Goal: Information Seeking & Learning: Check status

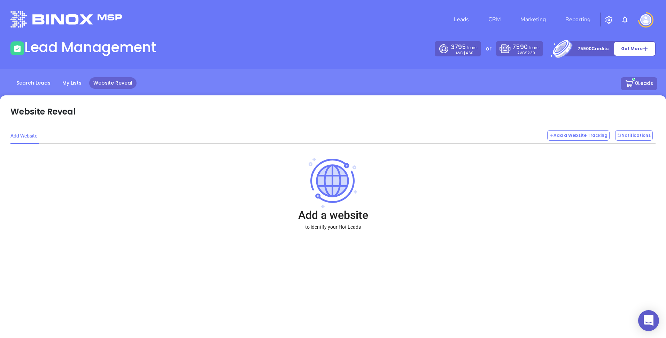
click at [641, 23] on img at bounding box center [645, 19] width 11 height 11
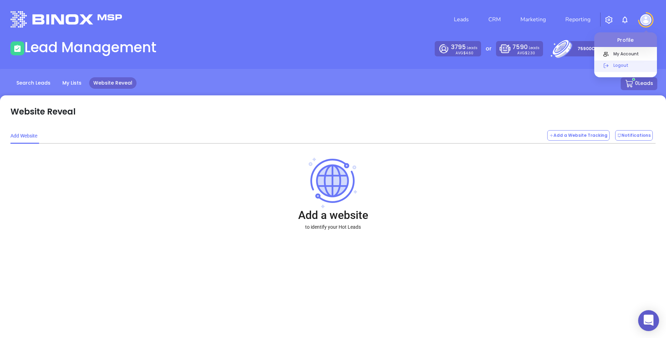
click at [618, 64] on p "Logout" at bounding box center [633, 65] width 47 height 7
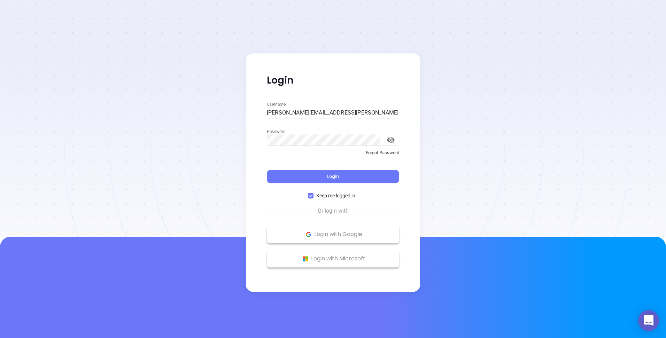
click at [362, 111] on input "andrea.cruz@motiva.net" at bounding box center [333, 112] width 132 height 11
click at [313, 114] on input "andrea.cruz@motiva.net" at bounding box center [333, 112] width 132 height 11
type input "kevin@binoxmsp.com"
click at [299, 174] on button "Login" at bounding box center [333, 176] width 132 height 13
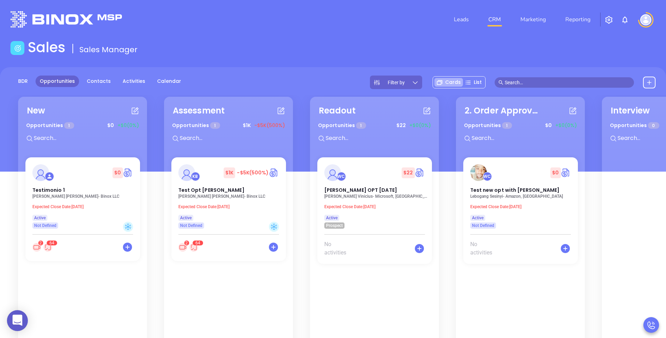
click at [300, 67] on div "BDR Opportunities Contacts Activities Calendar Filter by Cards List" at bounding box center [333, 119] width 666 height 104
click at [383, 34] on header "Leads CRM Marketing Reporting Financial Leads Leads" at bounding box center [332, 19] width 645 height 39
click at [557, 59] on main "Sales Sales Manager BDR Opportunities Contacts Activities Calendar Filter by Ca…" at bounding box center [333, 236] width 666 height 394
click at [606, 21] on img "button" at bounding box center [608, 20] width 8 height 8
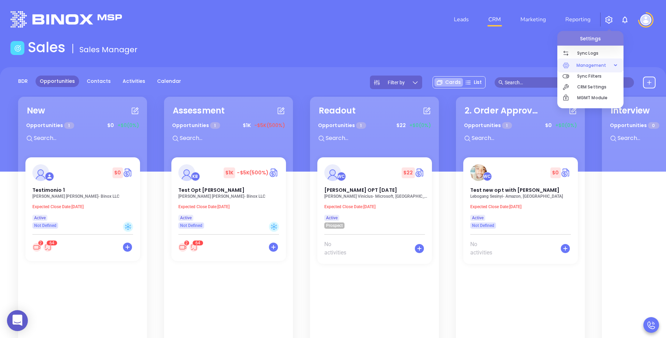
click at [584, 65] on span "Management" at bounding box center [591, 65] width 37 height 14
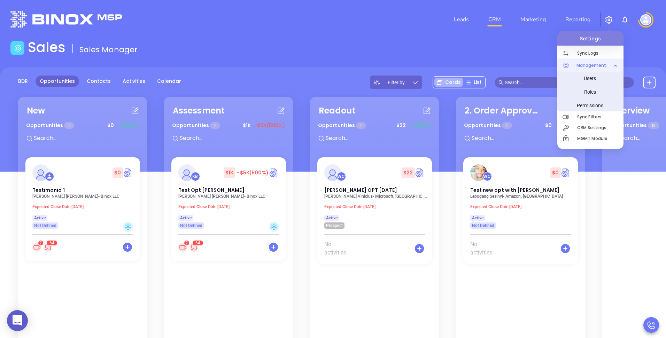
click at [605, 62] on span "Management" at bounding box center [591, 65] width 37 height 14
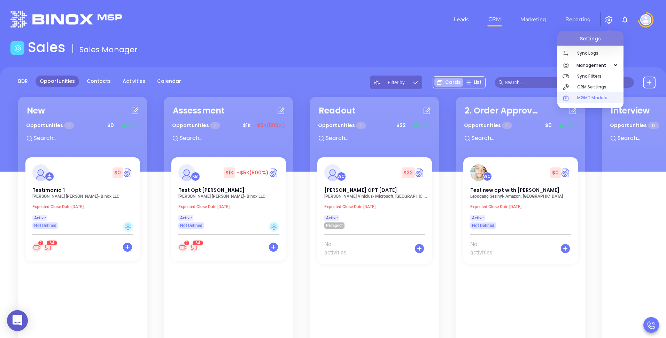
click at [582, 101] on p "MGMT Module" at bounding box center [600, 97] width 46 height 11
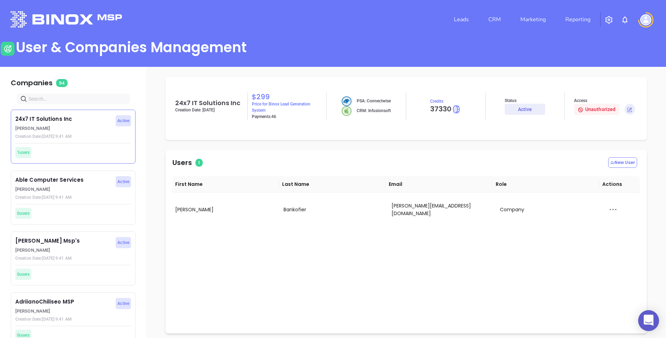
click at [80, 103] on span at bounding box center [72, 99] width 113 height 10
click at [77, 100] on input "text" at bounding box center [75, 99] width 92 height 8
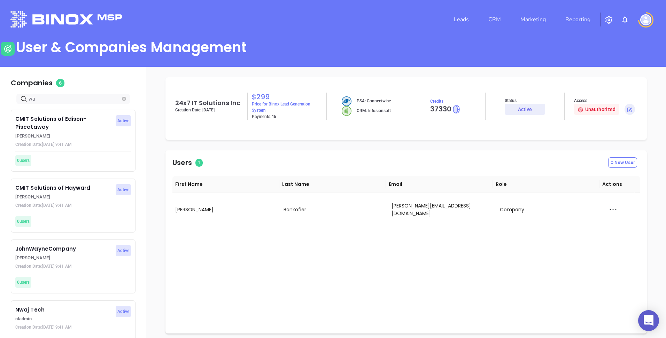
type input "w"
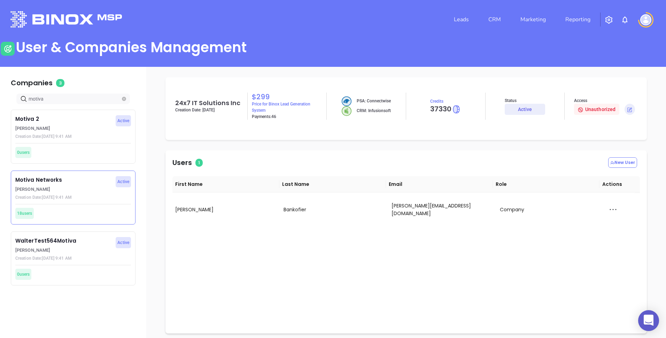
type input "motiva"
click at [63, 191] on p "Walter Contreras" at bounding box center [63, 189] width 96 height 7
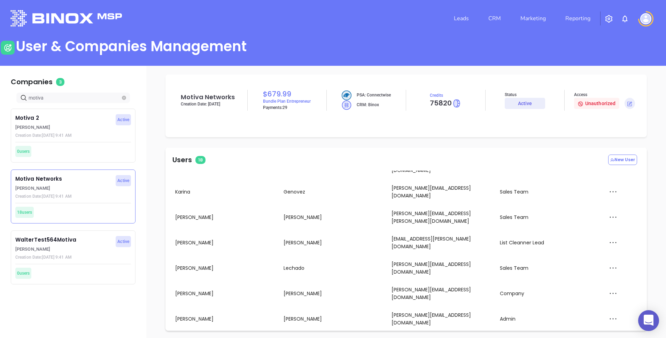
scroll to position [4, 0]
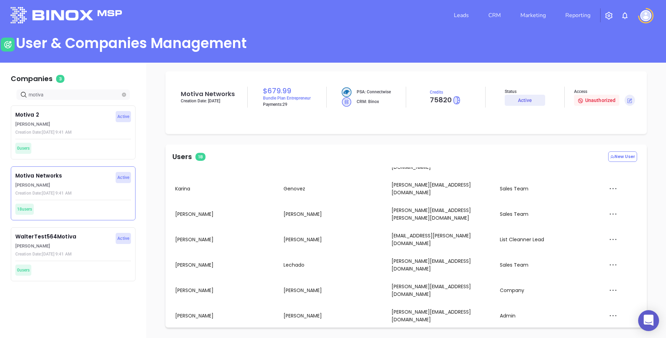
click at [620, 252] on div "Impersonate" at bounding box center [627, 253] width 46 height 8
click at [617, 252] on div "Impersonate" at bounding box center [627, 253] width 46 height 8
click at [645, 18] on img at bounding box center [645, 15] width 11 height 11
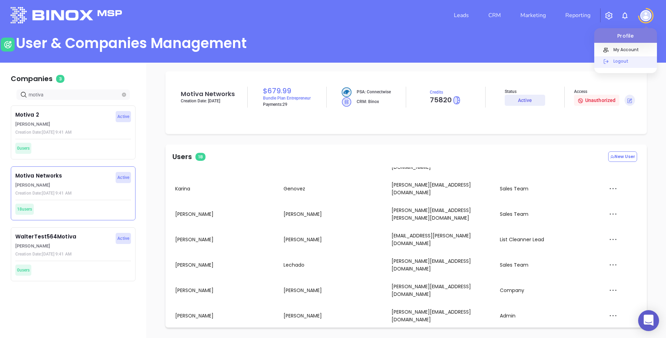
click at [615, 62] on p "Logout" at bounding box center [633, 60] width 47 height 7
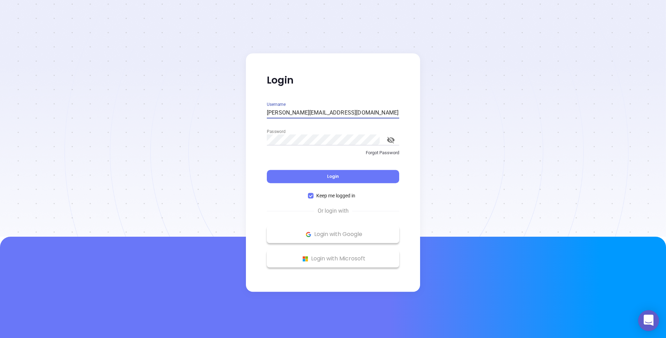
click at [306, 111] on input "[PERSON_NAME][EMAIL_ADDRESS][DOMAIN_NAME]" at bounding box center [333, 112] width 132 height 11
type input "[PERSON_NAME][EMAIL_ADDRESS][PERSON_NAME][DOMAIN_NAME]"
click at [304, 171] on button "Login" at bounding box center [333, 176] width 132 height 13
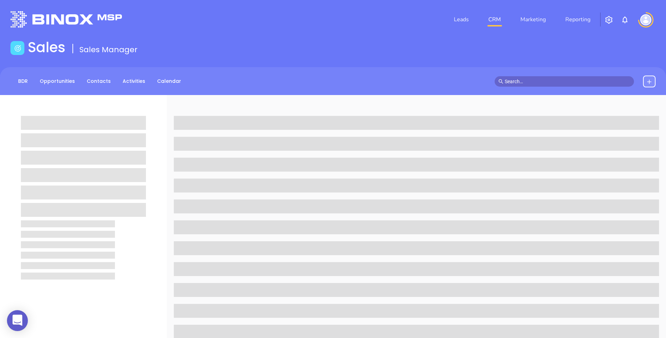
click at [365, 61] on main "Sales Sales Manager BDR Opportunities Contacts Activities Calendar" at bounding box center [333, 278] width 666 height 479
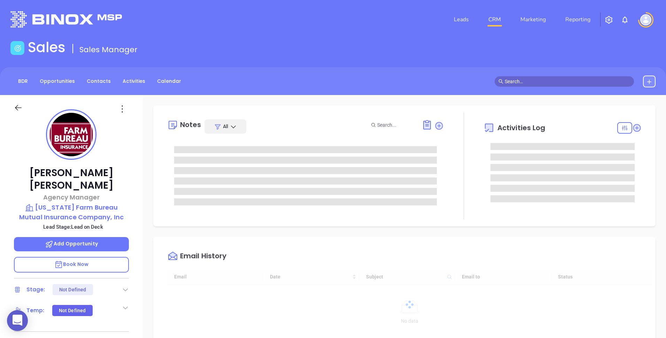
type input "09/10/2025"
type input "Andrea Cruz"
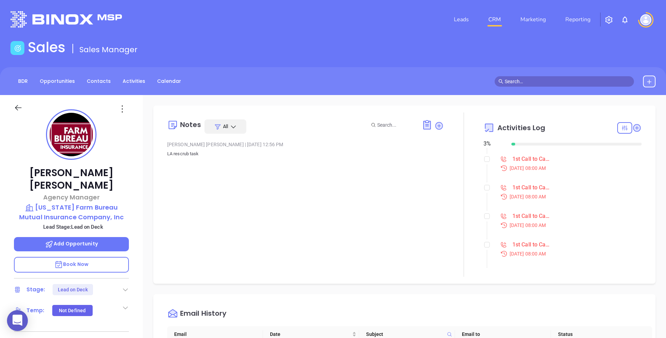
scroll to position [0, 0]
click at [524, 180] on div "1st Call to Campaign Lead" at bounding box center [531, 181] width 38 height 10
click at [458, 199] on div at bounding box center [463, 194] width 40 height 164
click at [528, 208] on div "1st Call to Campaign Lead" at bounding box center [531, 209] width 38 height 10
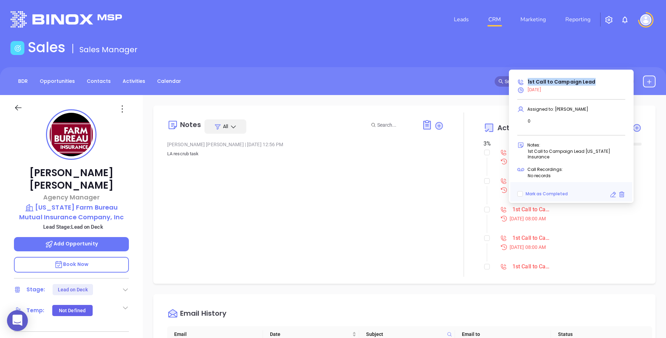
drag, startPoint x: 593, startPoint y: 86, endPoint x: 520, endPoint y: 85, distance: 73.1
click at [520, 85] on div "1st Call to Campaign Lead" at bounding box center [571, 82] width 116 height 8
click at [537, 23] on link "Marketing" at bounding box center [532, 20] width 31 height 14
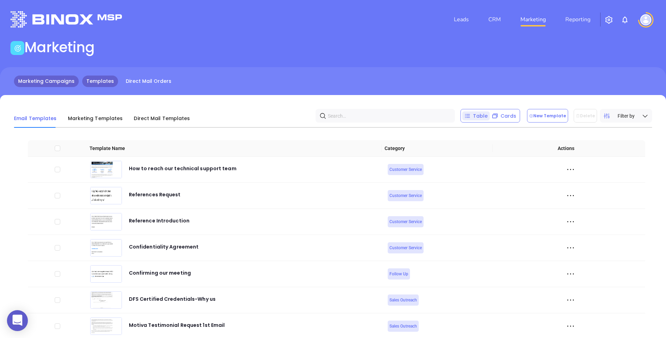
click at [59, 79] on link "Marketing Campaigns" at bounding box center [46, 81] width 65 height 11
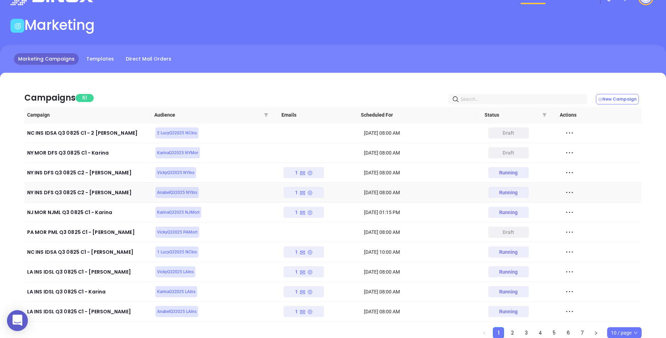
scroll to position [23, 0]
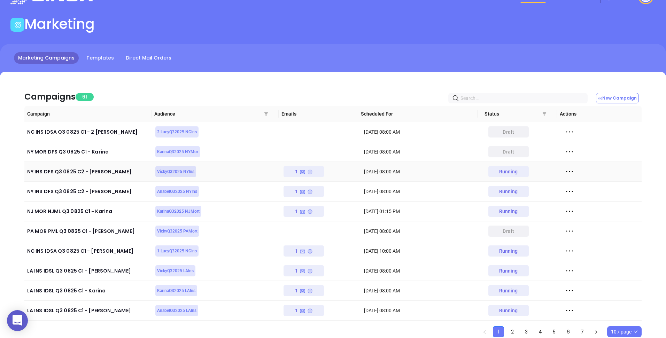
click at [307, 174] on icon at bounding box center [309, 172] width 5 height 5
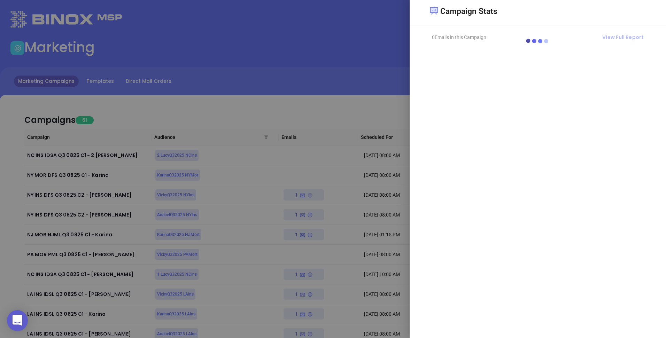
scroll to position [0, 0]
click at [368, 63] on div at bounding box center [333, 169] width 666 height 338
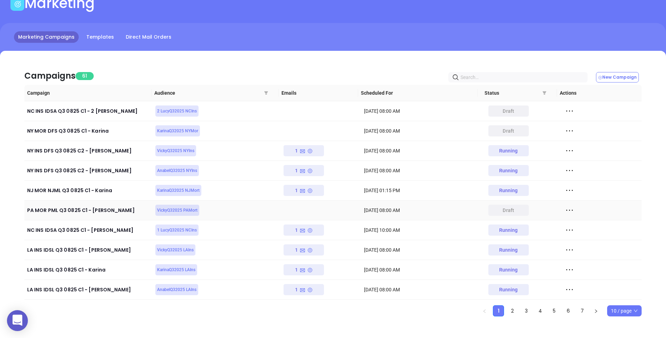
scroll to position [47, 0]
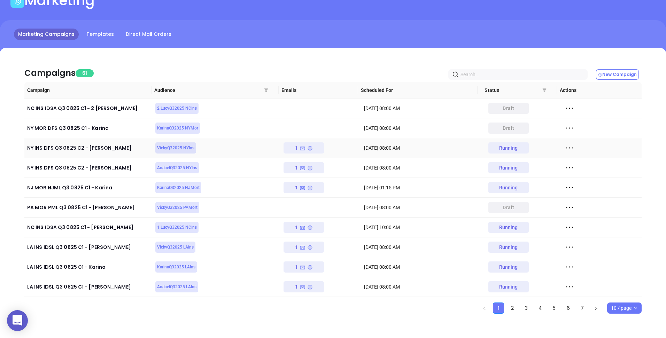
click at [565, 150] on icon at bounding box center [569, 148] width 10 height 10
click at [571, 172] on div "View" at bounding box center [596, 174] width 63 height 8
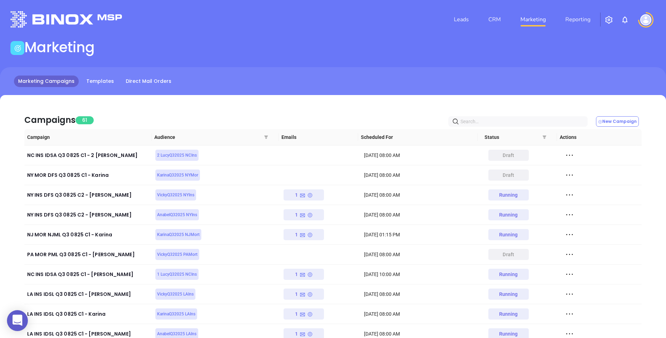
click at [385, 76] on div "Marketing Campaigns Templates Direct Mail Orders" at bounding box center [333, 81] width 666 height 11
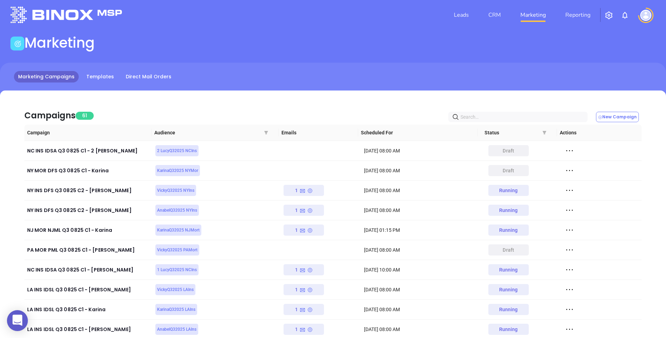
scroll to position [6, 0]
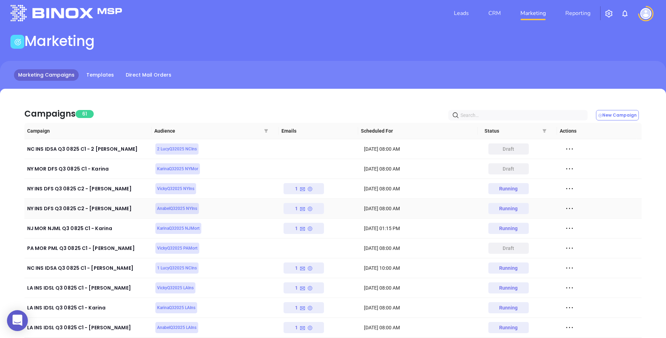
click at [564, 211] on icon at bounding box center [569, 208] width 10 height 10
click at [578, 235] on div "View" at bounding box center [596, 234] width 63 height 8
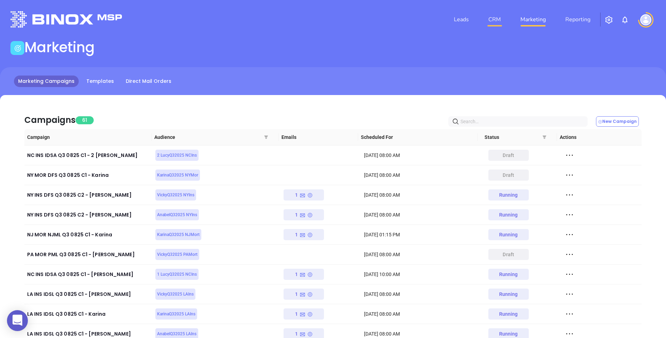
click at [499, 16] on link "CRM" at bounding box center [494, 20] width 18 height 14
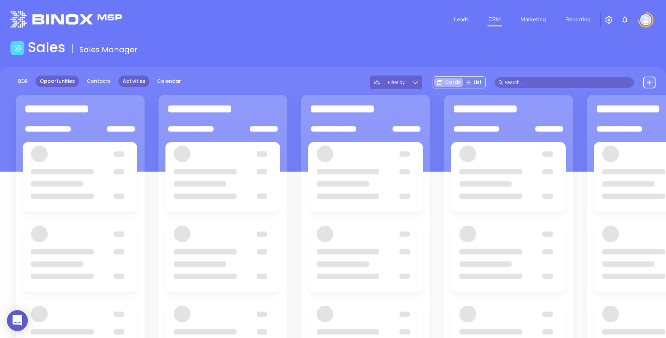
click at [134, 80] on link "Activities" at bounding box center [133, 81] width 31 height 11
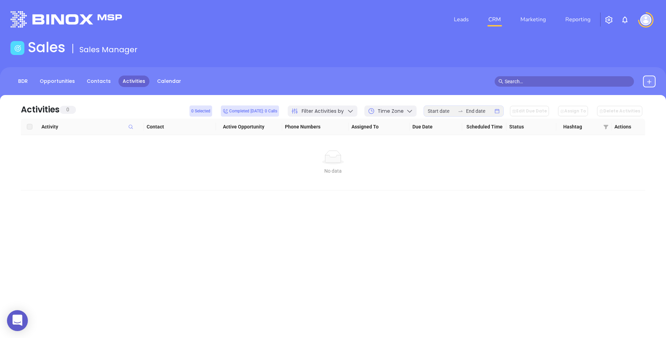
click at [349, 108] on div "Filter Activities by" at bounding box center [323, 110] width 70 height 11
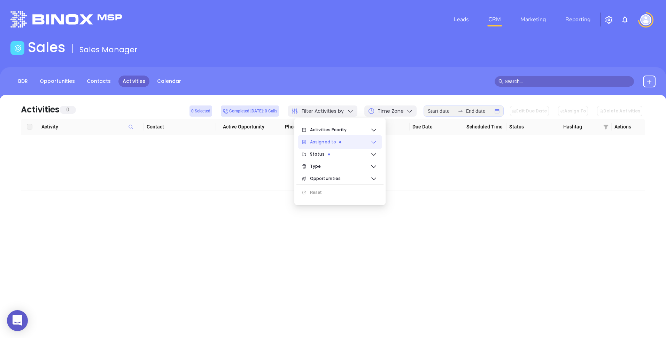
click at [372, 143] on icon at bounding box center [373, 142] width 7 height 7
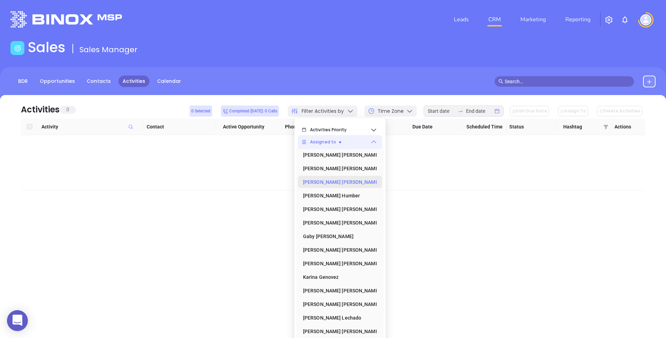
click at [333, 186] on div "Andrea Cruz" at bounding box center [338, 182] width 70 height 14
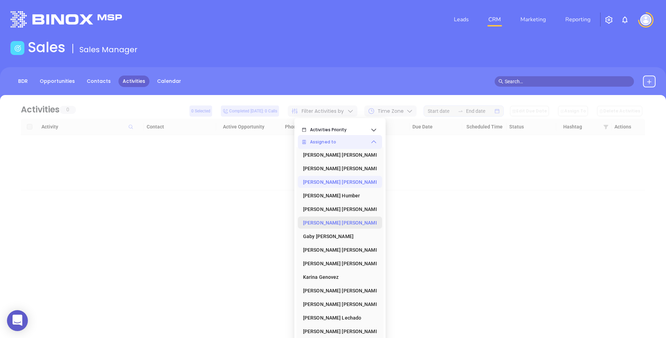
scroll to position [0, 0]
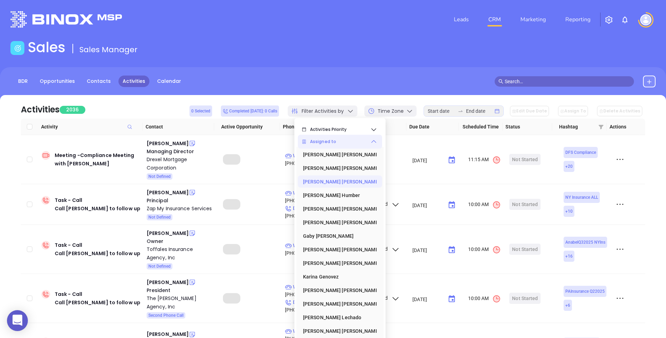
click at [23, 119] on th at bounding box center [29, 127] width 17 height 16
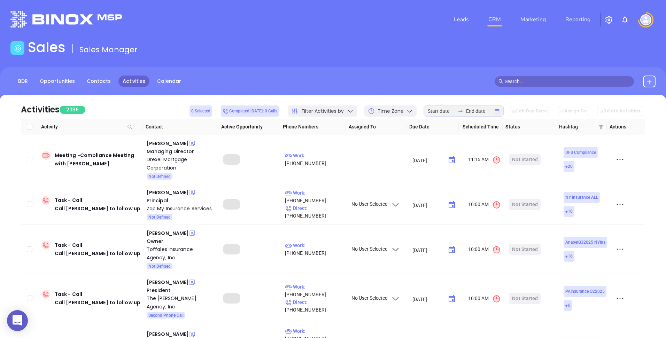
click at [129, 132] on span at bounding box center [130, 127] width 8 height 16
click at [103, 145] on input "text" at bounding box center [96, 144] width 70 height 11
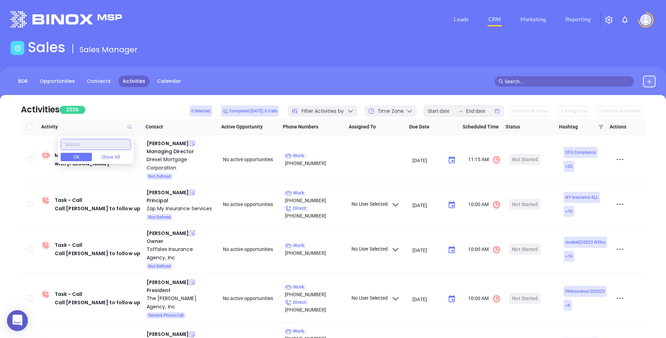
click at [91, 142] on input "text" at bounding box center [96, 144] width 70 height 11
click at [84, 143] on input "text" at bounding box center [96, 144] width 70 height 11
click at [79, 143] on input "text" at bounding box center [96, 144] width 70 height 11
paste input "1st Call to Campaign Lead"
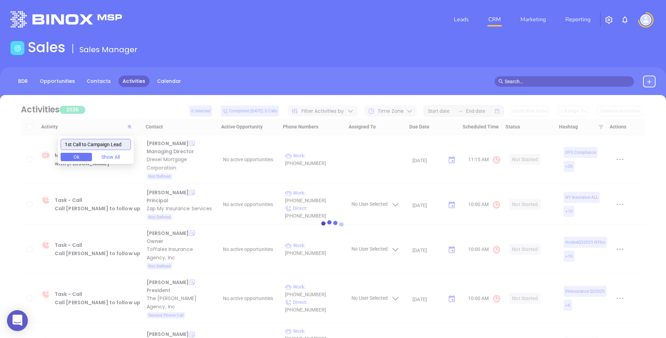
type input "1st Call to Campaign Lead"
click at [79, 158] on span "Ok" at bounding box center [76, 157] width 6 height 8
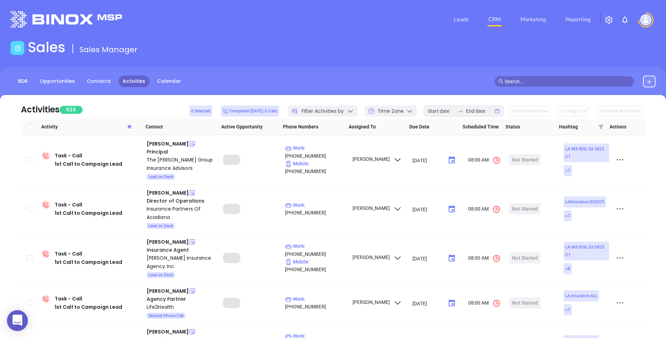
scroll to position [47, 0]
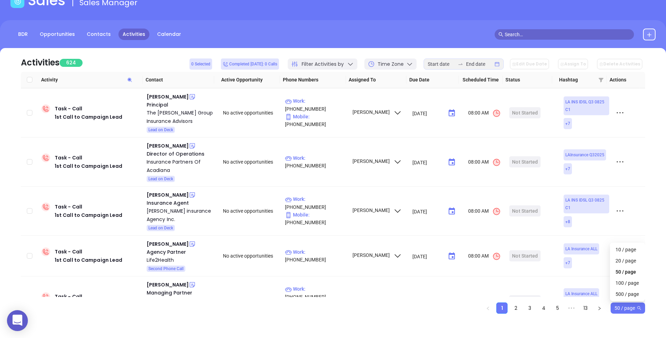
click at [631, 309] on span "50 / page" at bounding box center [627, 308] width 27 height 10
click at [626, 297] on div "500 / page" at bounding box center [627, 294] width 24 height 8
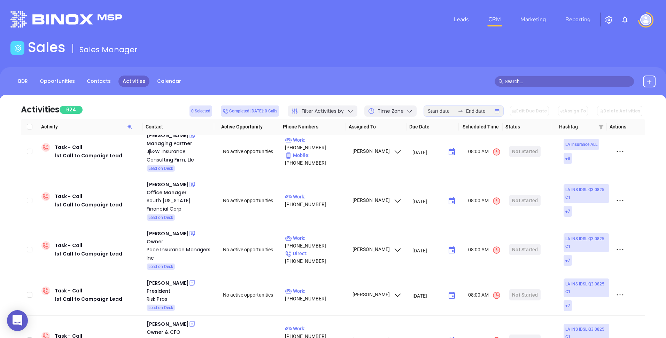
scroll to position [0, 0]
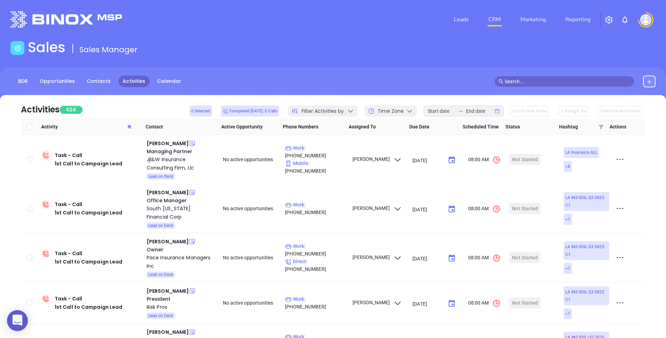
click at [399, 75] on div "BDR Opportunities Contacts Activities Calendar" at bounding box center [333, 84] width 666 height 35
click at [355, 6] on header "Leads CRM Marketing Reporting Financial Leads Leads" at bounding box center [332, 19] width 645 height 39
click at [130, 126] on icon at bounding box center [129, 127] width 4 height 4
click at [30, 125] on input "Select all" at bounding box center [30, 127] width 6 height 6
click at [29, 128] on input "Select all" at bounding box center [30, 127] width 6 height 6
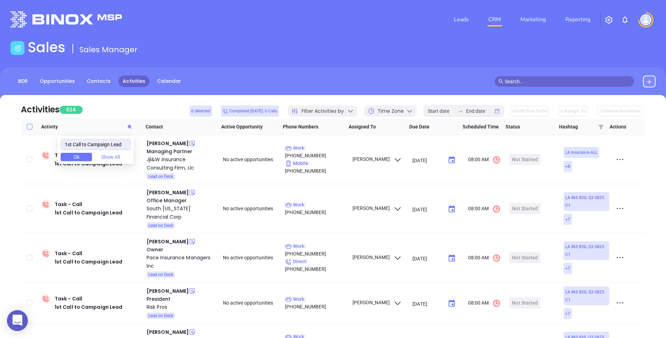
checkbox input "false"
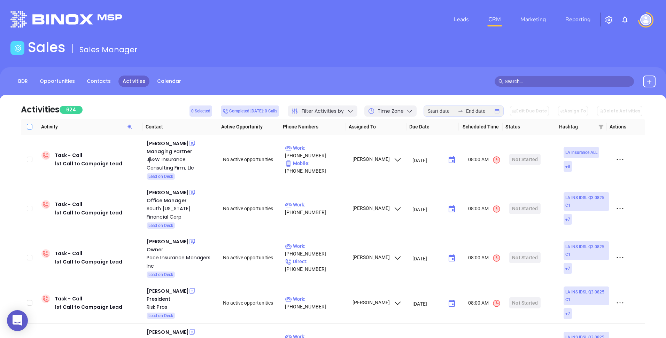
checkbox input "false"
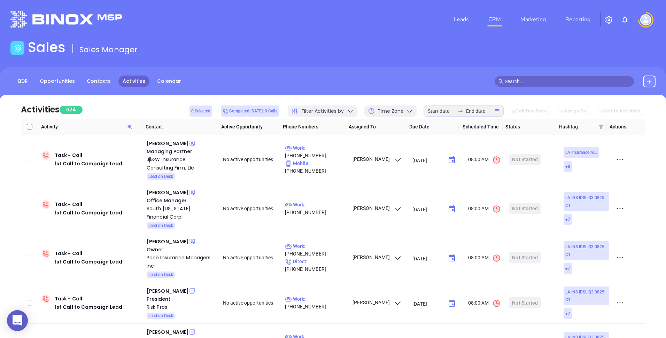
checkbox input "false"
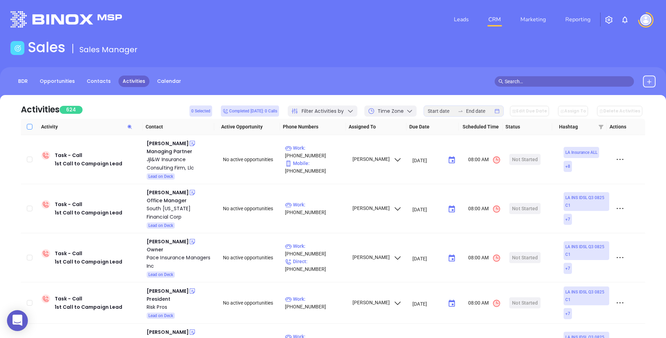
checkbox input "false"
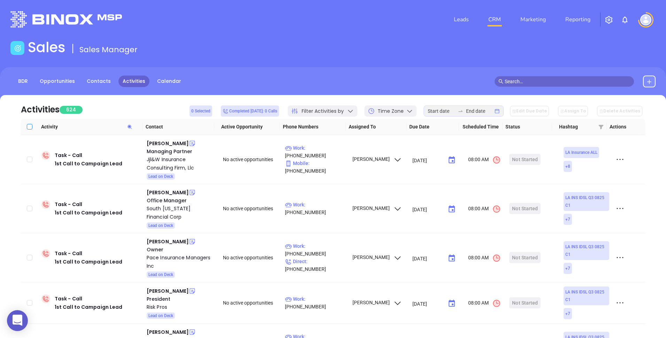
checkbox input "false"
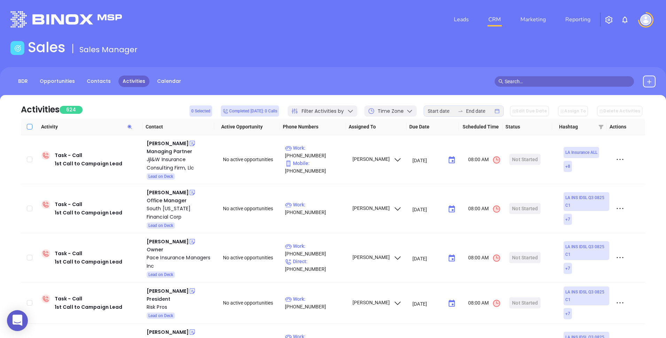
checkbox input "false"
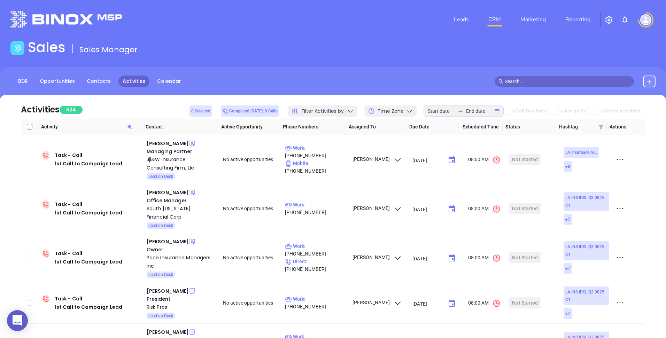
checkbox input "false"
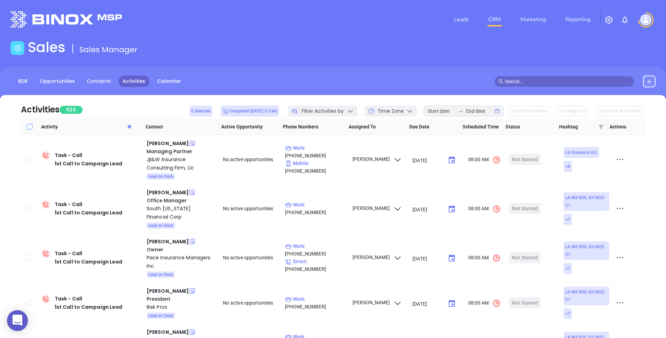
checkbox input "false"
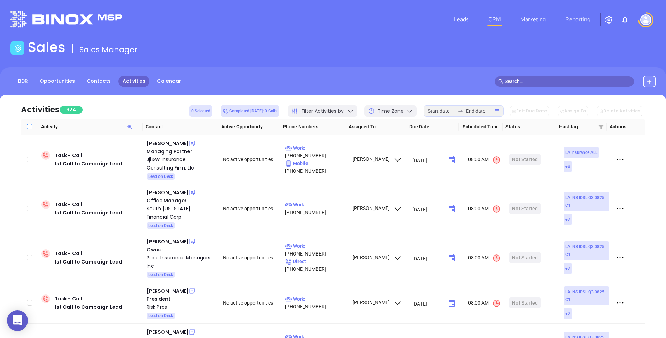
checkbox input "false"
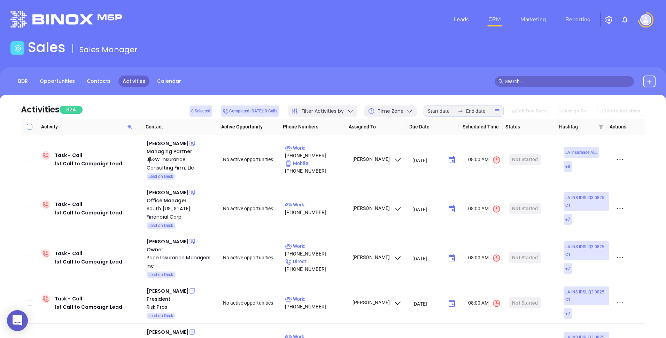
checkbox input "false"
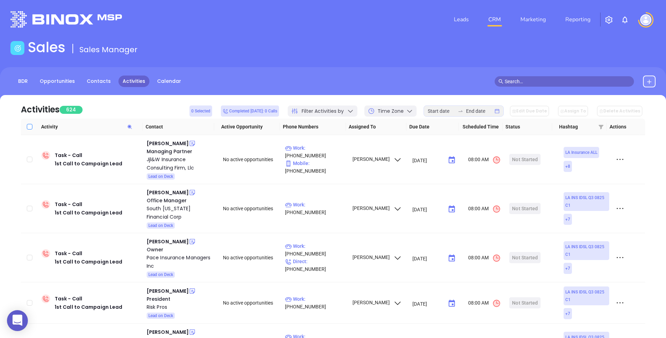
checkbox input "false"
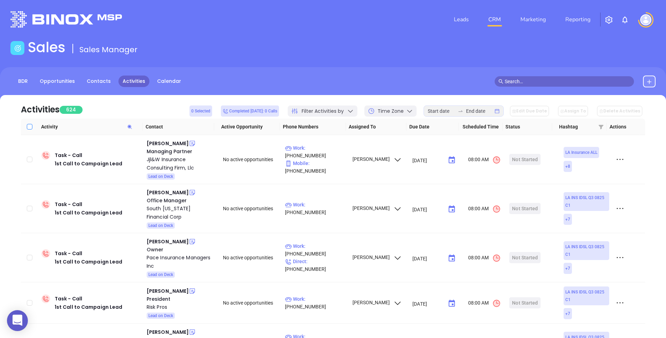
checkbox input "false"
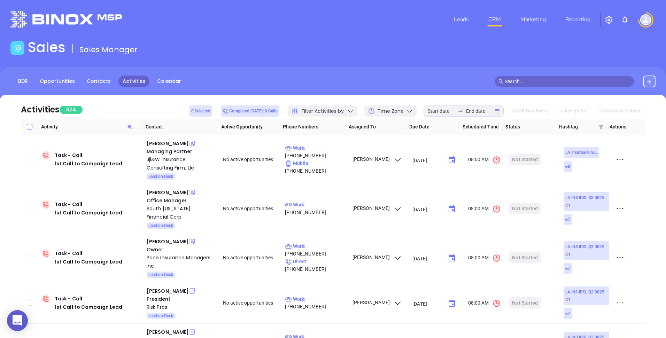
checkbox input "false"
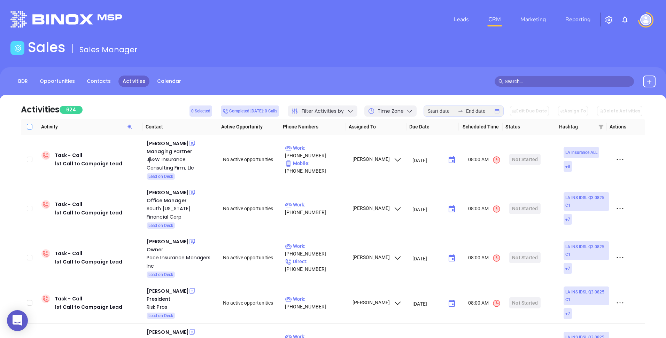
checkbox input "false"
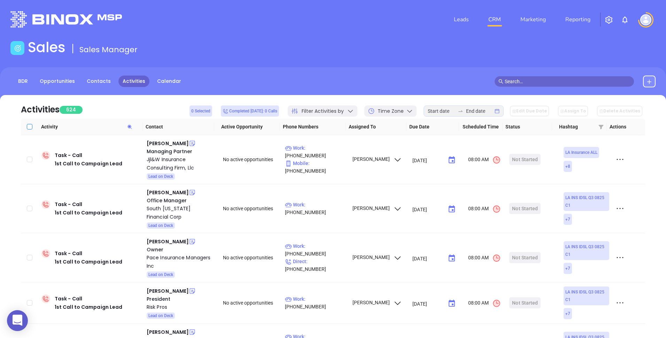
checkbox input "false"
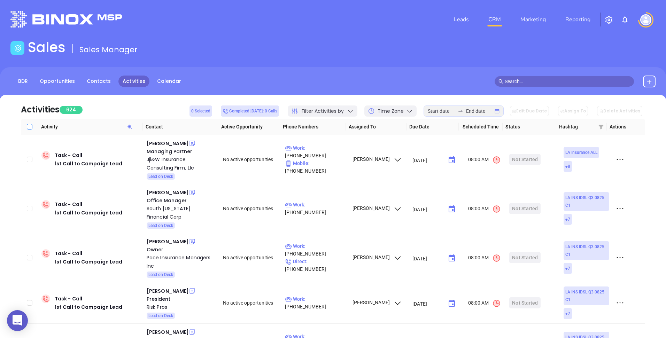
checkbox input "false"
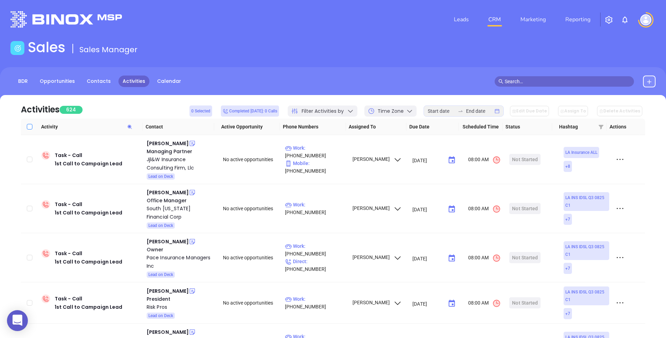
checkbox input "false"
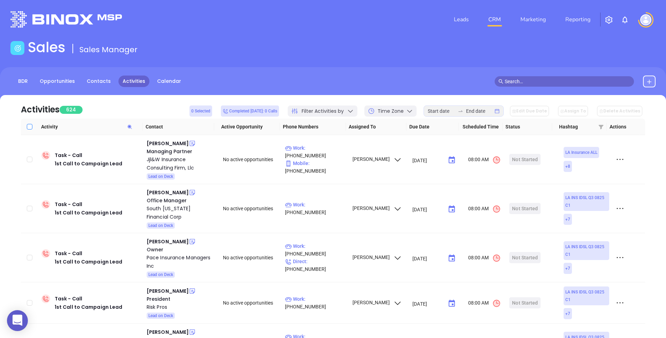
checkbox input "false"
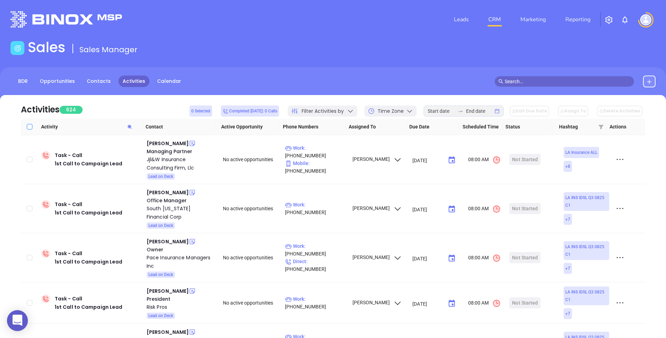
checkbox input "false"
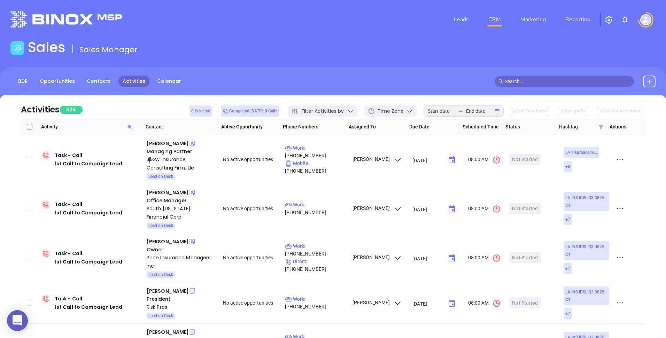
checkbox input "false"
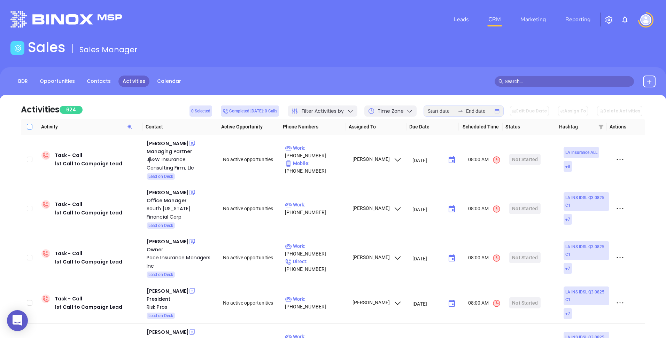
checkbox input "false"
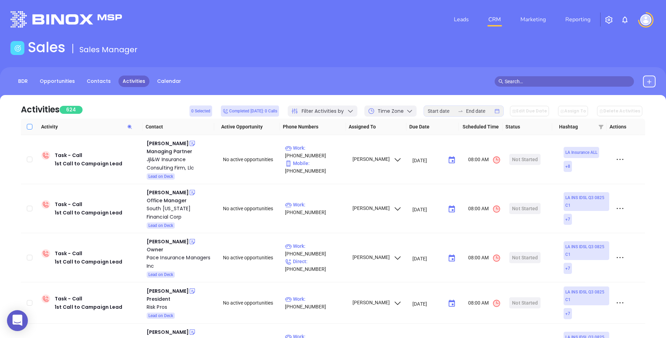
checkbox input "false"
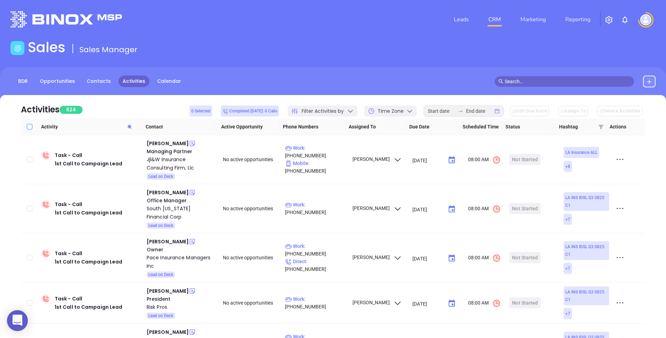
checkbox input "false"
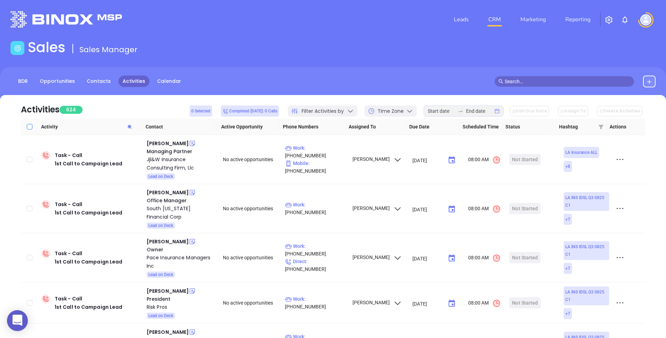
checkbox input "false"
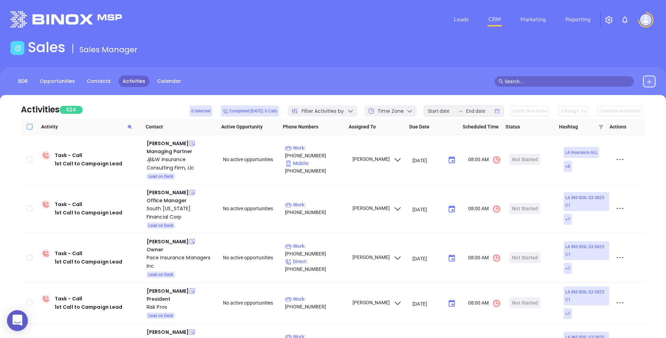
checkbox input "false"
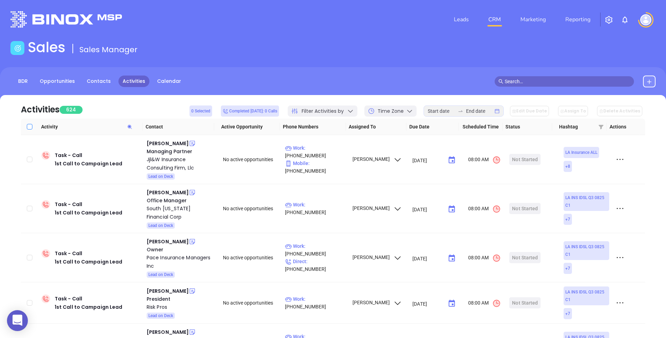
checkbox input "false"
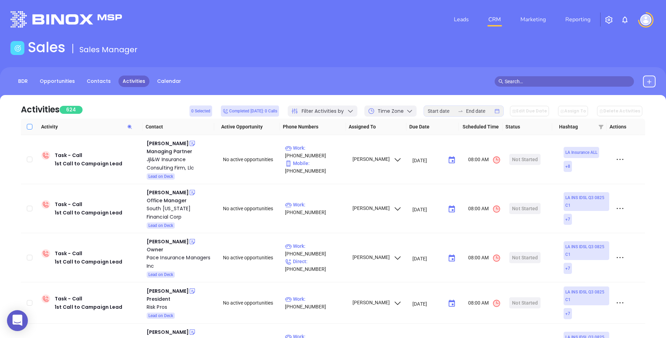
checkbox input "false"
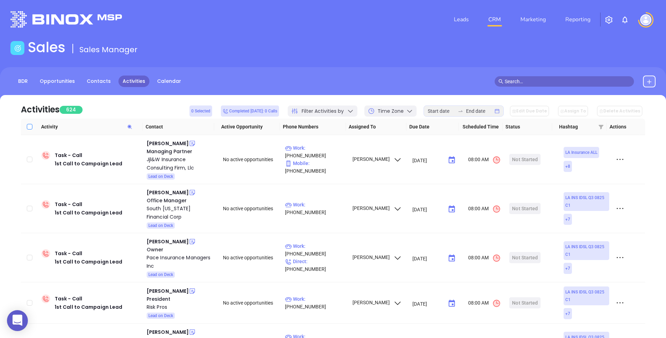
checkbox input "false"
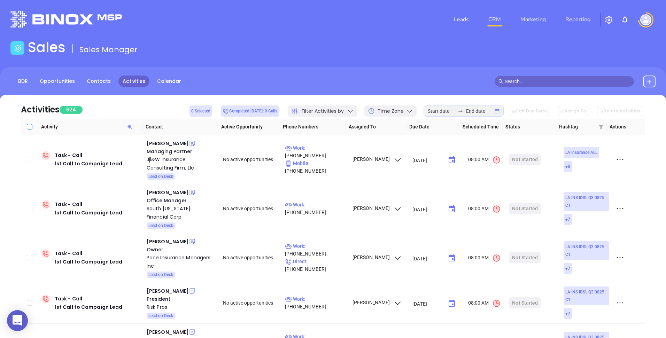
checkbox input "false"
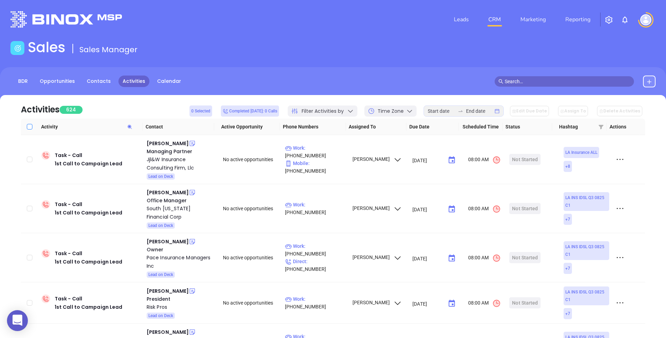
checkbox input "false"
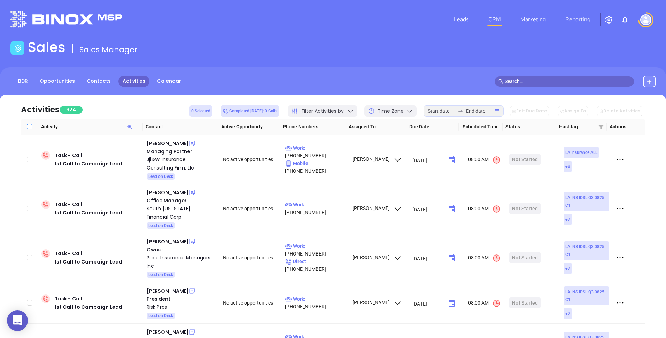
checkbox input "false"
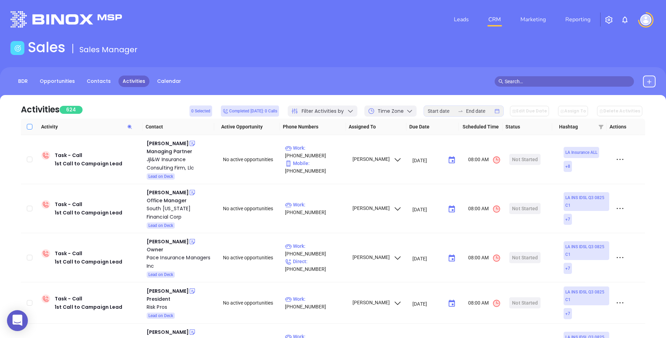
checkbox input "false"
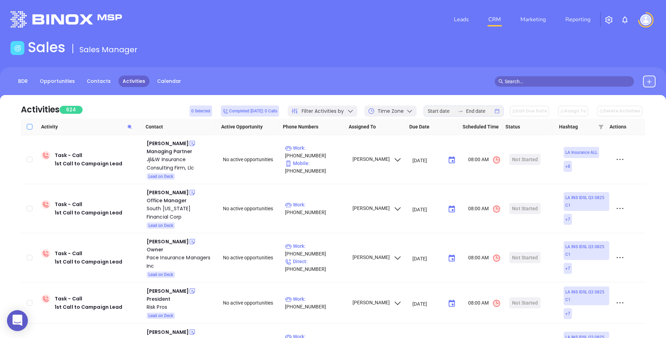
checkbox input "false"
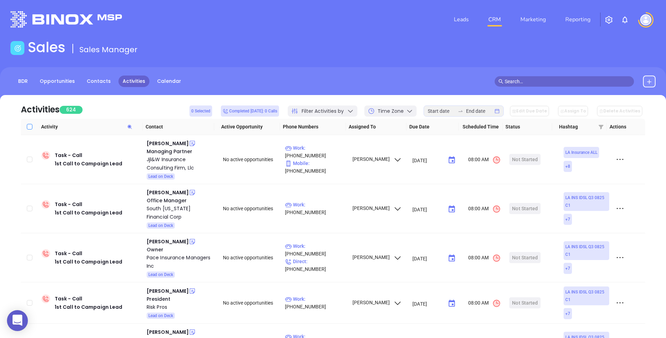
checkbox input "false"
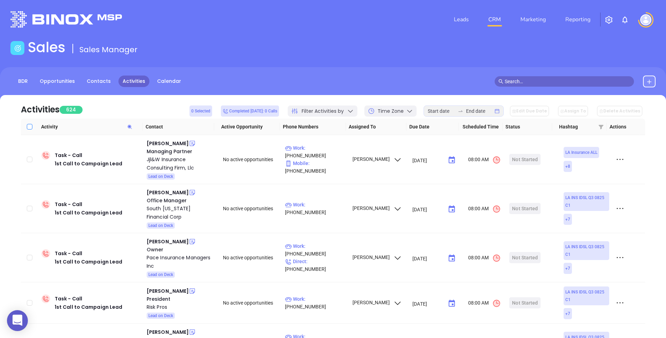
checkbox input "false"
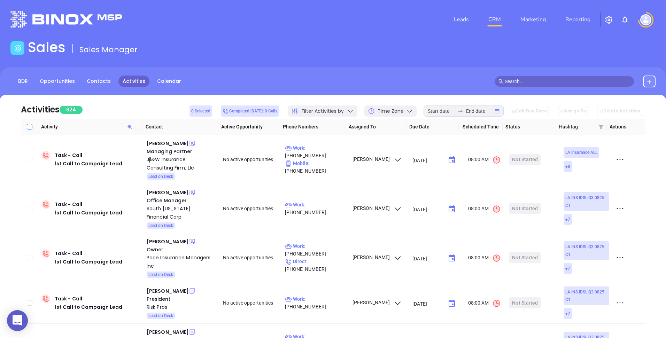
checkbox input "false"
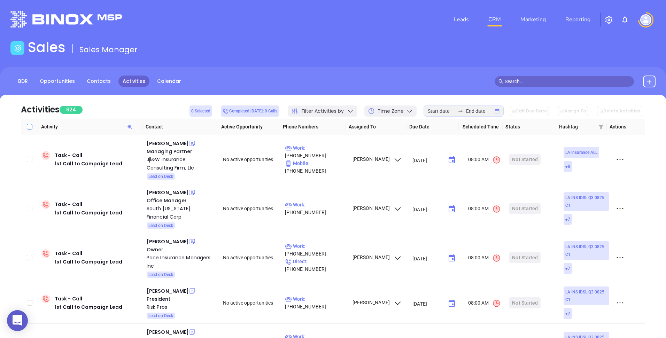
checkbox input "false"
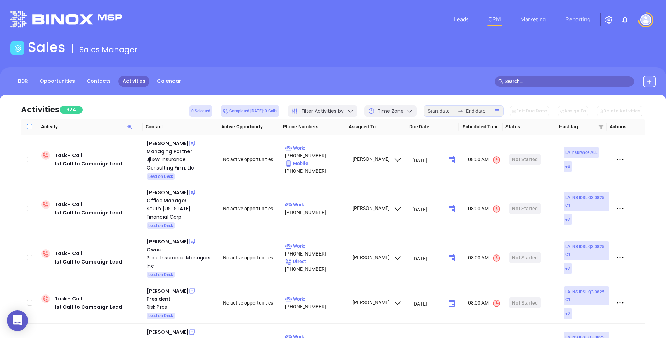
checkbox input "false"
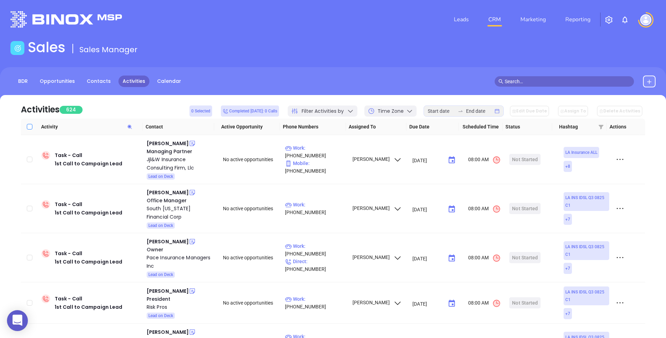
checkbox input "false"
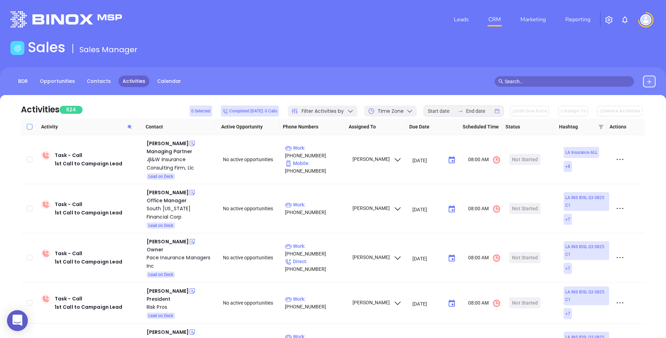
checkbox input "false"
click at [30, 127] on input "Select all" at bounding box center [30, 127] width 6 height 6
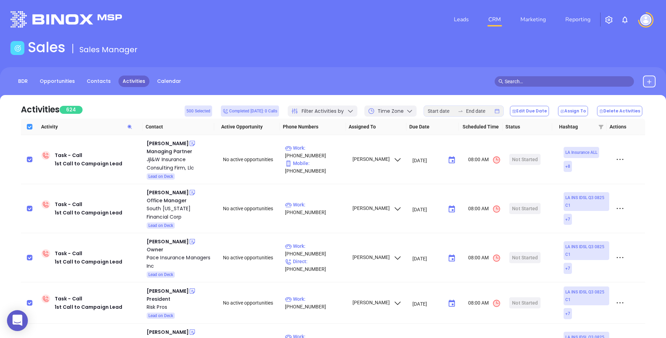
click at [30, 127] on input "Select all" at bounding box center [30, 127] width 6 height 6
click at [236, 68] on div "BDR Opportunities Contacts Activities Calendar" at bounding box center [333, 84] width 666 height 35
click at [251, 37] on header "Leads CRM Marketing Reporting Financial Leads Leads" at bounding box center [332, 19] width 645 height 39
click at [567, 209] on span "LA INS IDSL Q3 0825 C1" at bounding box center [586, 201] width 46 height 19
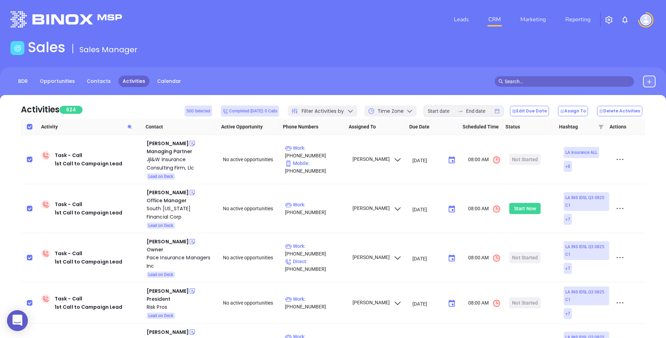
click at [567, 206] on span "LA INS IDSL Q3 0825 C1" at bounding box center [586, 201] width 42 height 15
drag, startPoint x: 569, startPoint y: 205, endPoint x: 559, endPoint y: 197, distance: 12.6
click at [563, 197] on span "LA INS IDSL Q3 0825 C1" at bounding box center [586, 201] width 46 height 19
copy span "LA INS IDSL Q3 0825 C1"
click at [440, 93] on div "BDR Opportunities Contacts Activities Calendar" at bounding box center [333, 84] width 666 height 35
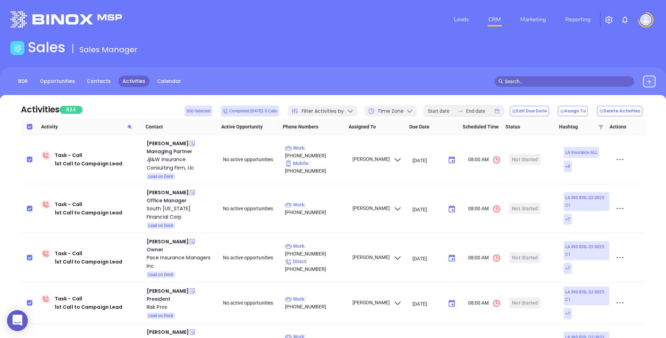
click at [235, 49] on div "Sales Sales Manager" at bounding box center [332, 48] width 653 height 19
click at [530, 21] on link "Marketing" at bounding box center [532, 20] width 31 height 14
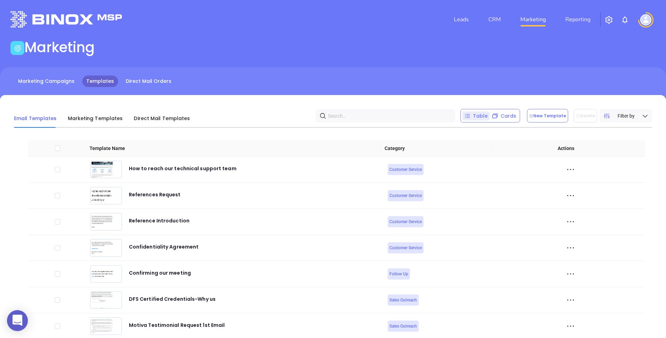
click at [57, 74] on div "Marketing Campaigns Templates Direct Mail Orders" at bounding box center [333, 84] width 666 height 35
click at [53, 84] on link "Marketing Campaigns" at bounding box center [46, 81] width 65 height 11
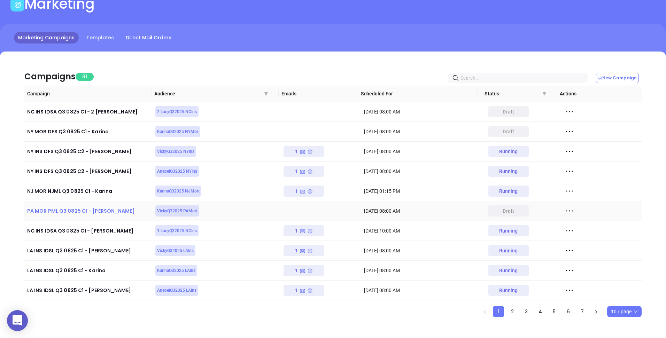
scroll to position [47, 0]
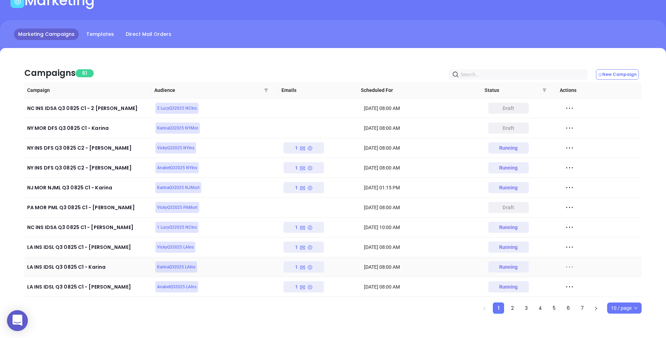
click at [566, 267] on icon at bounding box center [569, 267] width 7 height 1
click at [579, 293] on div "View" at bounding box center [596, 293] width 63 height 8
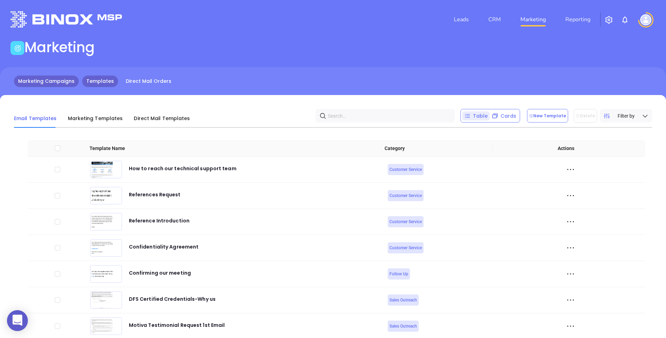
click at [55, 84] on link "Marketing Campaigns" at bounding box center [46, 81] width 65 height 11
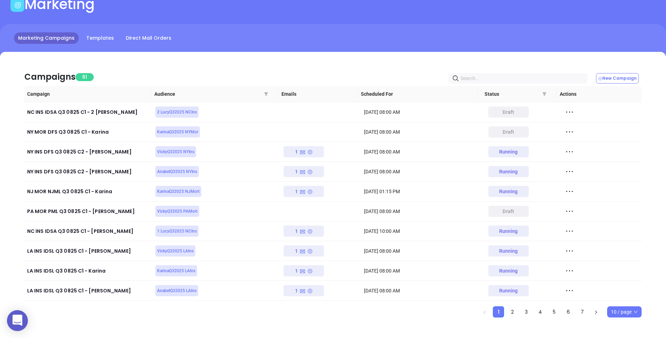
scroll to position [47, 0]
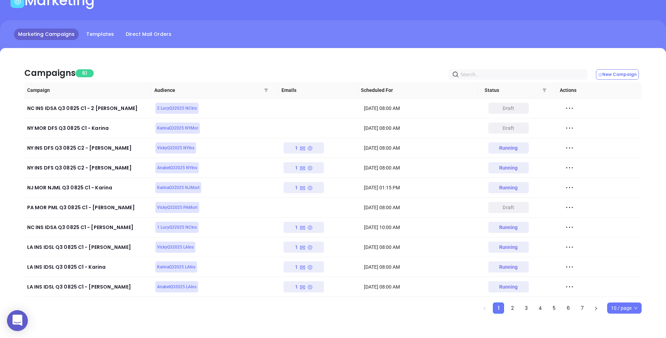
click at [624, 309] on span "10 / page" at bounding box center [624, 308] width 27 height 10
click at [622, 284] on div "100 / page" at bounding box center [623, 283] width 23 height 8
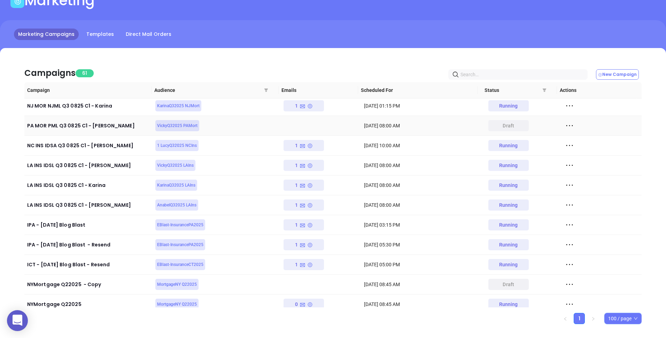
scroll to position [0, 0]
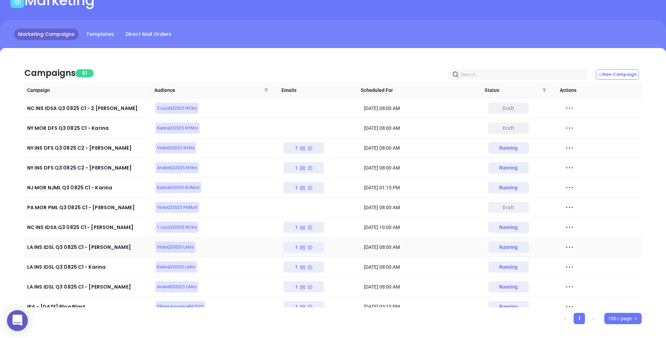
click at [570, 250] on div at bounding box center [601, 247] width 74 height 10
click at [564, 249] on icon at bounding box center [569, 247] width 10 height 10
click at [579, 272] on div "View" at bounding box center [596, 273] width 63 height 8
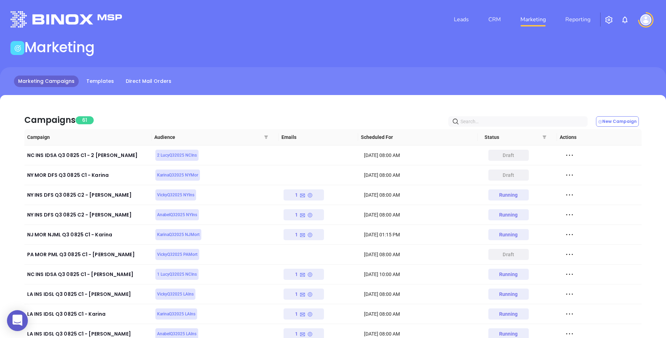
scroll to position [47, 0]
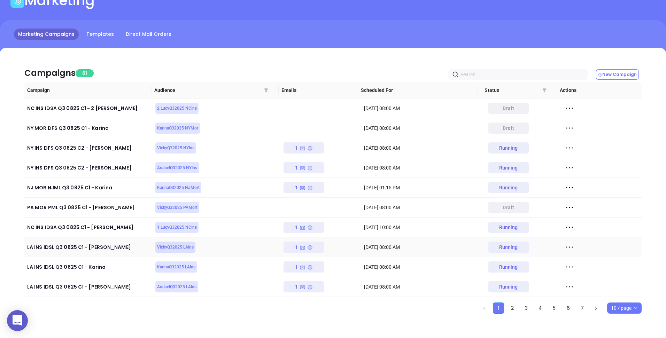
click at [565, 249] on icon at bounding box center [569, 247] width 10 height 10
click at [390, 29] on div "Marketing Campaigns Templates Direct Mail Orders" at bounding box center [333, 34] width 666 height 11
click at [622, 311] on span "10 / page" at bounding box center [624, 308] width 27 height 10
click at [627, 296] on div "500 / page" at bounding box center [623, 294] width 23 height 8
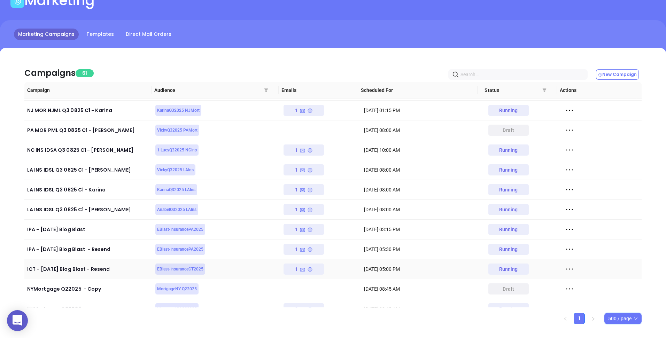
scroll to position [73, 0]
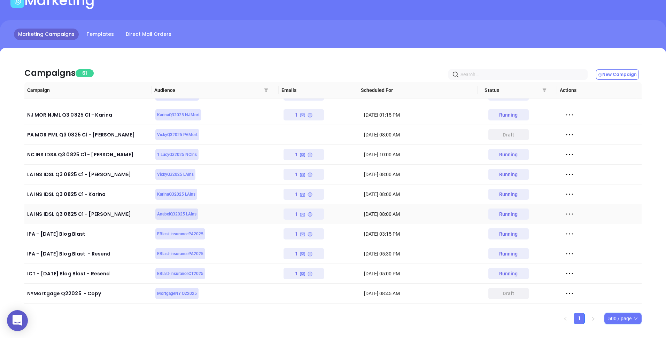
click at [564, 212] on icon at bounding box center [569, 214] width 10 height 10
click at [564, 191] on icon at bounding box center [569, 194] width 10 height 10
click at [564, 176] on icon at bounding box center [569, 174] width 10 height 10
click at [549, 42] on div "Marketing Campaigns Templates Direct Mail Orders" at bounding box center [333, 37] width 666 height 35
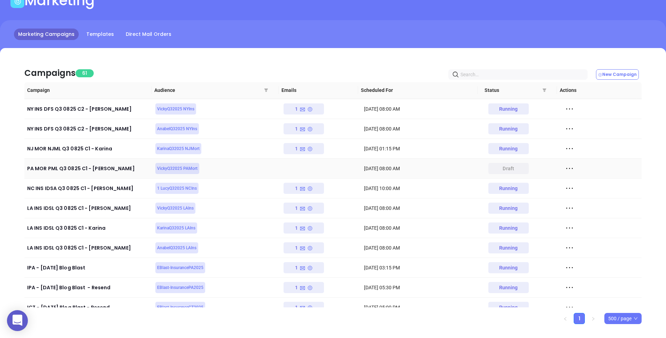
scroll to position [49, 0]
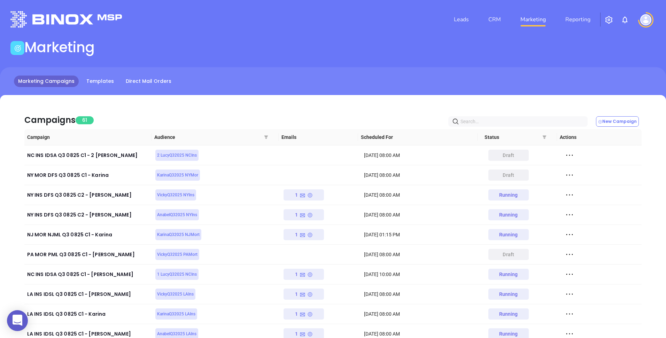
click at [643, 19] on img at bounding box center [645, 19] width 11 height 11
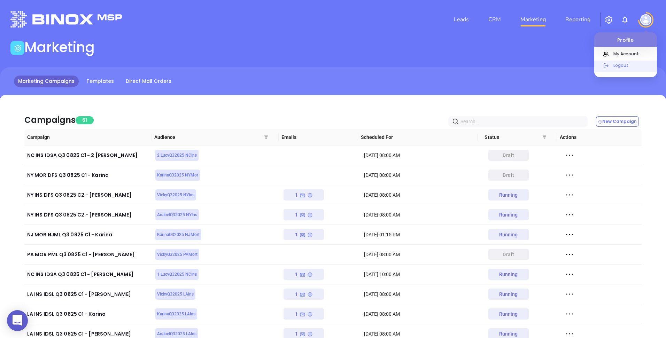
click at [606, 68] on icon at bounding box center [606, 66] width 8 height 8
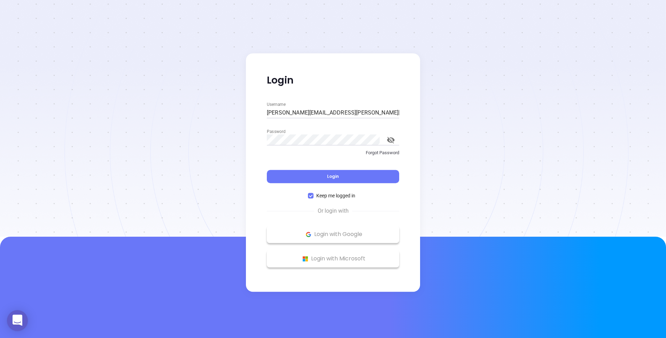
click at [332, 112] on input "andrea.cruz@motiva.net" at bounding box center [333, 112] width 132 height 11
type input "kevin@binoxmsp.com"
click at [286, 180] on button "Login" at bounding box center [333, 176] width 132 height 13
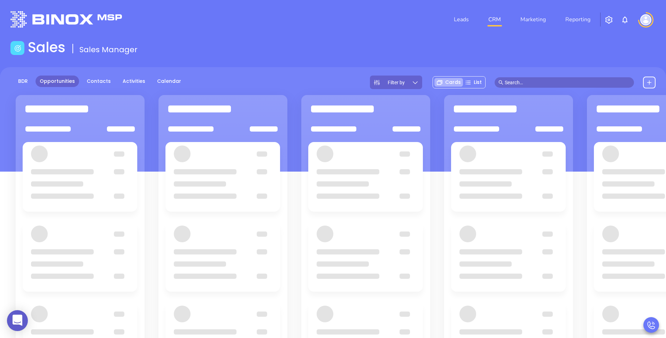
click at [526, 34] on header "Leads CRM Marketing Reporting Financial Leads Leads" at bounding box center [332, 19] width 645 height 39
click at [540, 19] on link "Marketing" at bounding box center [532, 20] width 31 height 14
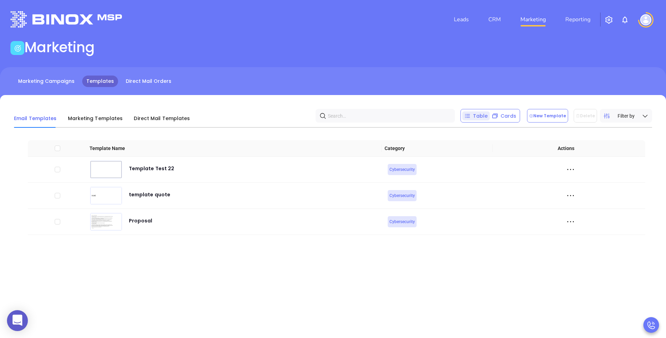
click at [52, 74] on div "Marketing Campaigns Templates Direct Mail Orders" at bounding box center [333, 84] width 666 height 35
click at [49, 84] on link "Marketing Campaigns" at bounding box center [46, 81] width 65 height 11
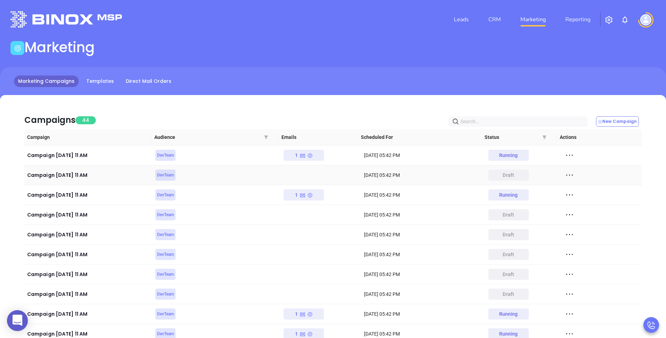
click at [565, 176] on icon at bounding box center [569, 175] width 10 height 10
click at [580, 191] on div "Edit" at bounding box center [596, 188] width 63 height 8
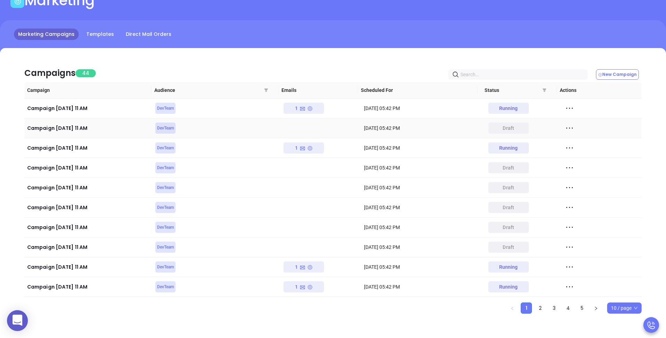
click at [564, 126] on icon at bounding box center [569, 128] width 10 height 10
click at [572, 137] on div "Edit" at bounding box center [596, 141] width 63 height 8
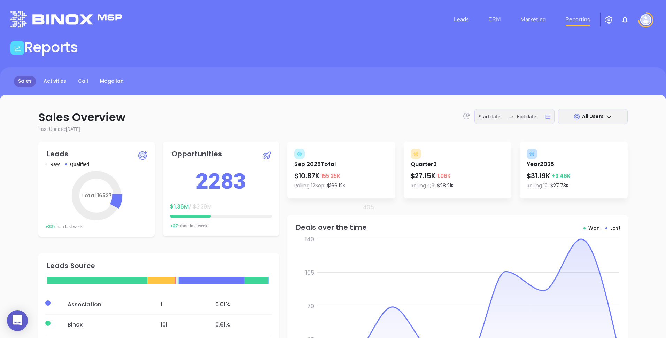
click at [300, 92] on div "Sales Activities Call Magellan" at bounding box center [333, 84] width 666 height 35
click at [270, 120] on p "Sales Overview All Users" at bounding box center [332, 117] width 589 height 17
drag, startPoint x: 96, startPoint y: 128, endPoint x: 28, endPoint y: 113, distance: 70.3
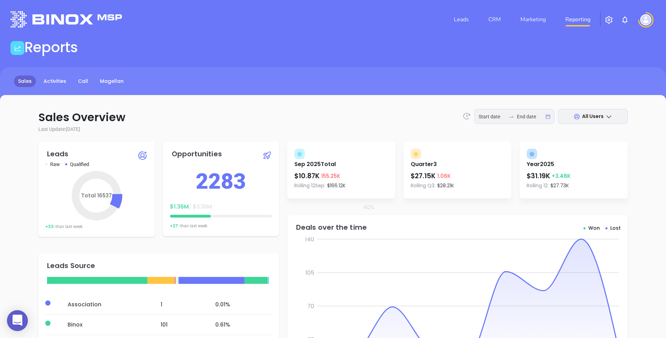
click at [81, 120] on p "Sales Overview All Users" at bounding box center [332, 117] width 589 height 17
drag, startPoint x: 95, startPoint y: 128, endPoint x: 17, endPoint y: 105, distance: 81.3
click at [100, 123] on p "Sales Overview All Users" at bounding box center [332, 117] width 589 height 17
drag, startPoint x: 105, startPoint y: 131, endPoint x: 19, endPoint y: 99, distance: 91.7
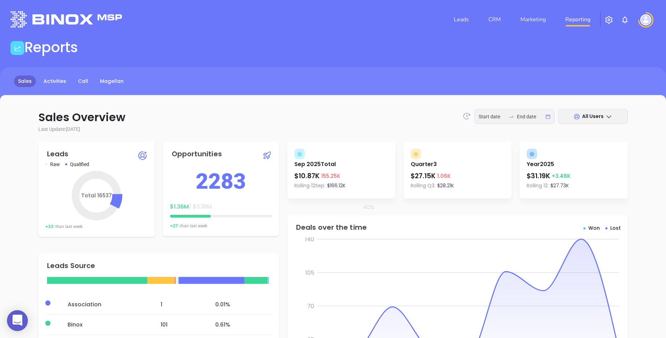
click at [93, 131] on p "Last Update: Sep 8, 2025" at bounding box center [332, 129] width 589 height 7
drag, startPoint x: 99, startPoint y: 130, endPoint x: 35, endPoint y: 105, distance: 68.3
click at [117, 121] on p "Sales Overview All Users" at bounding box center [332, 117] width 589 height 17
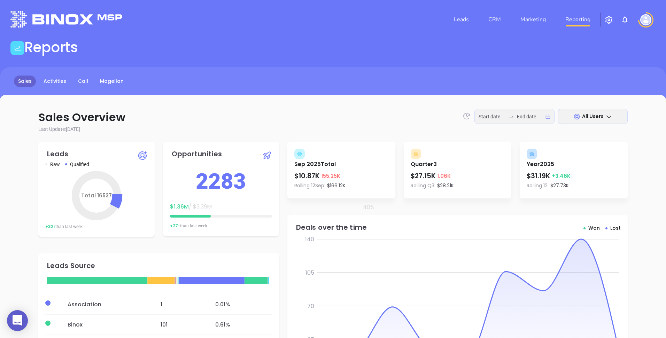
click at [293, 117] on p "Sales Overview All Users" at bounding box center [332, 117] width 589 height 17
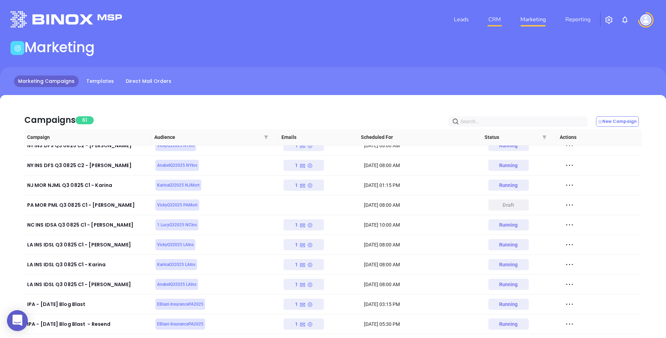
click at [493, 21] on link "CRM" at bounding box center [494, 20] width 18 height 14
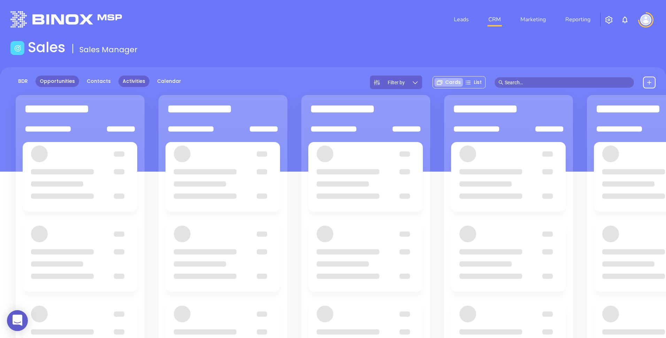
click at [134, 77] on link "Activities" at bounding box center [133, 81] width 31 height 11
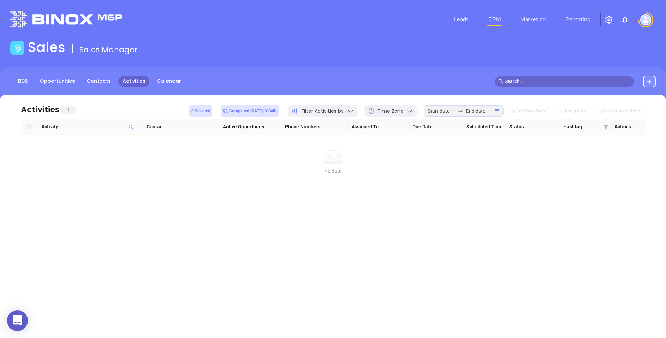
click at [330, 110] on span "Filter Activities by" at bounding box center [322, 111] width 42 height 7
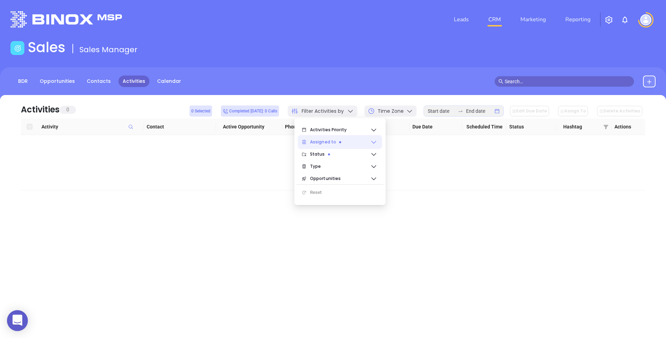
click at [328, 141] on span "Assigned to" at bounding box center [340, 142] width 60 height 14
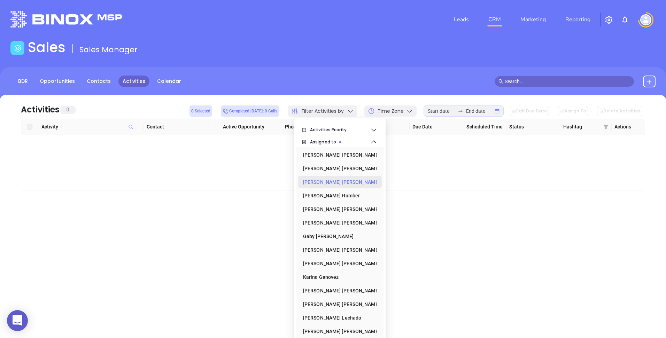
click at [349, 185] on div "[PERSON_NAME]" at bounding box center [338, 182] width 70 height 14
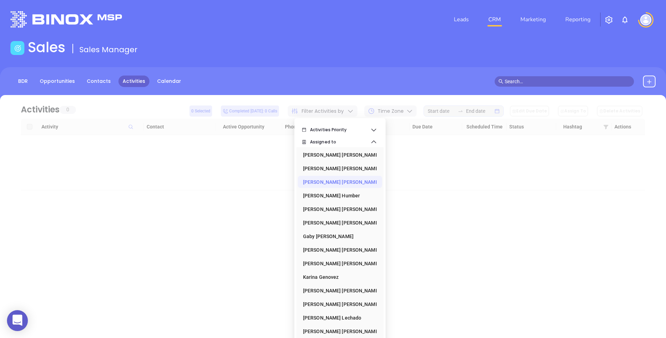
click at [152, 96] on div at bounding box center [332, 142] width 645 height 95
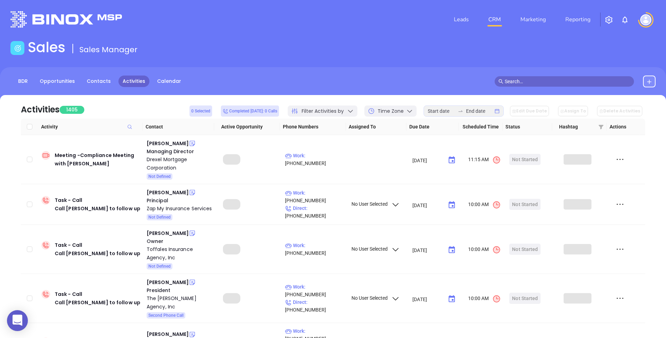
click at [126, 127] on span at bounding box center [130, 127] width 8 height 16
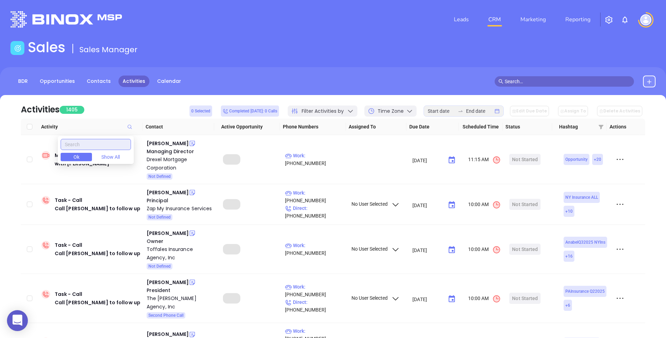
click at [101, 143] on input "text" at bounding box center [96, 144] width 70 height 11
click at [81, 144] on input "text" at bounding box center [96, 144] width 70 height 11
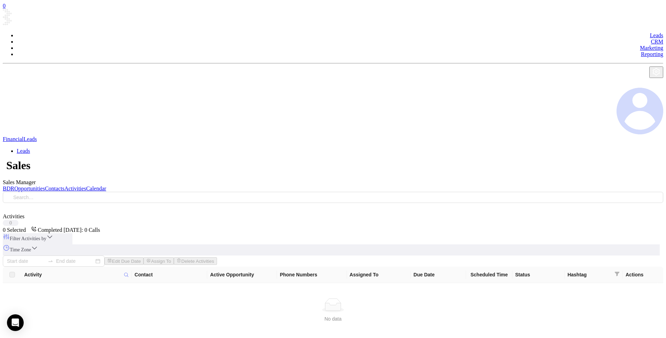
click at [46, 236] on span "Filter Activities by" at bounding box center [28, 238] width 37 height 5
click at [338, 146] on span "Assigned to" at bounding box center [342, 141] width 49 height 14
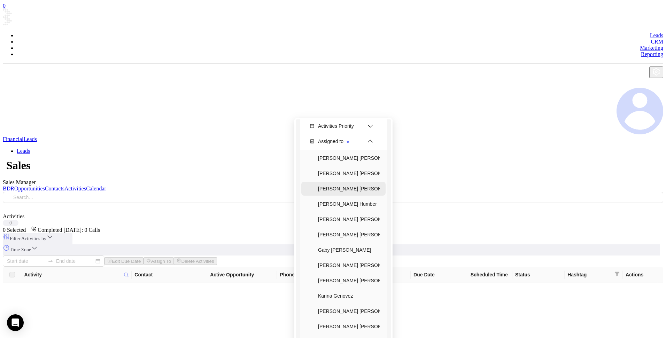
click at [335, 182] on div "[PERSON_NAME]" at bounding box center [349, 189] width 62 height 14
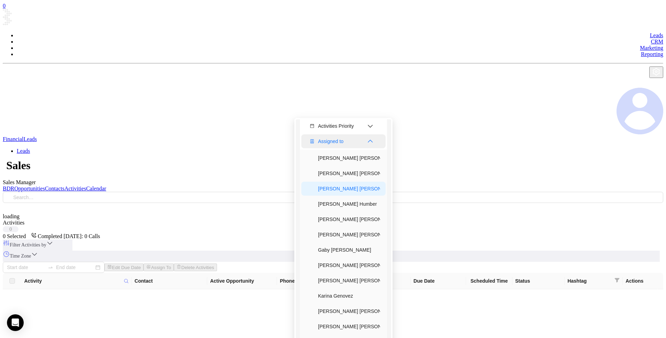
click at [340, 142] on span "Assigned to" at bounding box center [342, 141] width 49 height 14
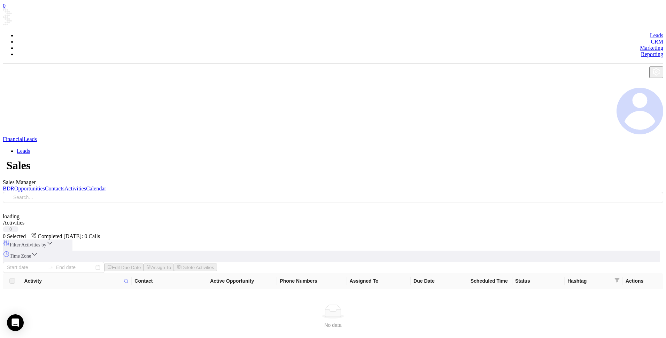
click at [114, 186] on div "BDR Opportunities Contacts Activities Calendar" at bounding box center [333, 189] width 660 height 6
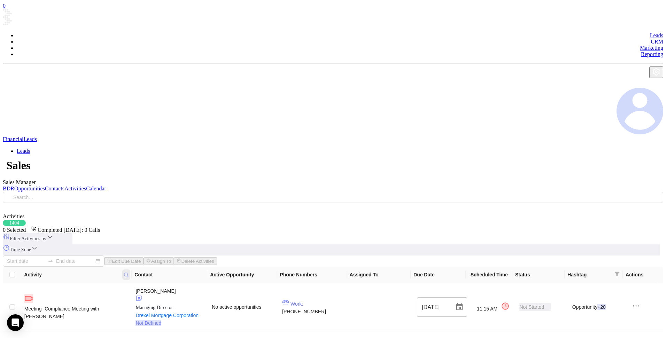
click at [129, 269] on span at bounding box center [126, 274] width 8 height 10
click at [102, 142] on input "text" at bounding box center [96, 144] width 69 height 11
click at [80, 144] on input "text" at bounding box center [96, 144] width 69 height 11
drag, startPoint x: 132, startPoint y: 107, endPoint x: 137, endPoint y: 105, distance: 5.5
click at [129, 272] on icon at bounding box center [126, 274] width 5 height 5
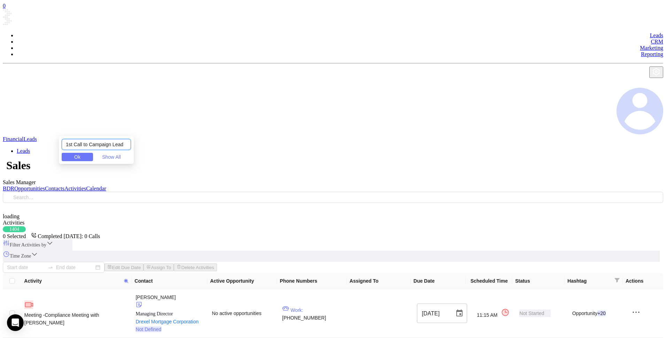
scroll to position [0, 1]
type input "1st Call to Campaign Lead"
click at [80, 158] on span "Ok" at bounding box center [77, 157] width 6 height 6
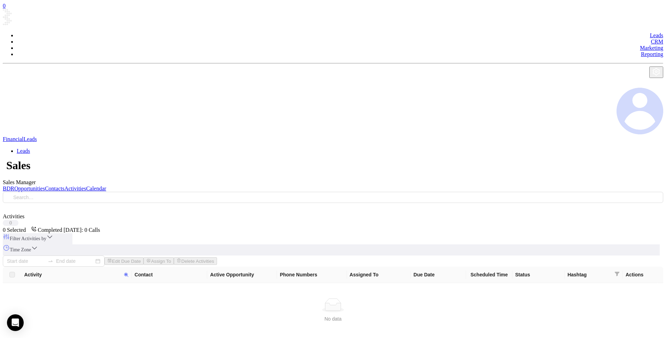
click at [420, 142] on div "Sales Sales Manager" at bounding box center [333, 163] width 660 height 43
